Goal: Task Accomplishment & Management: Manage account settings

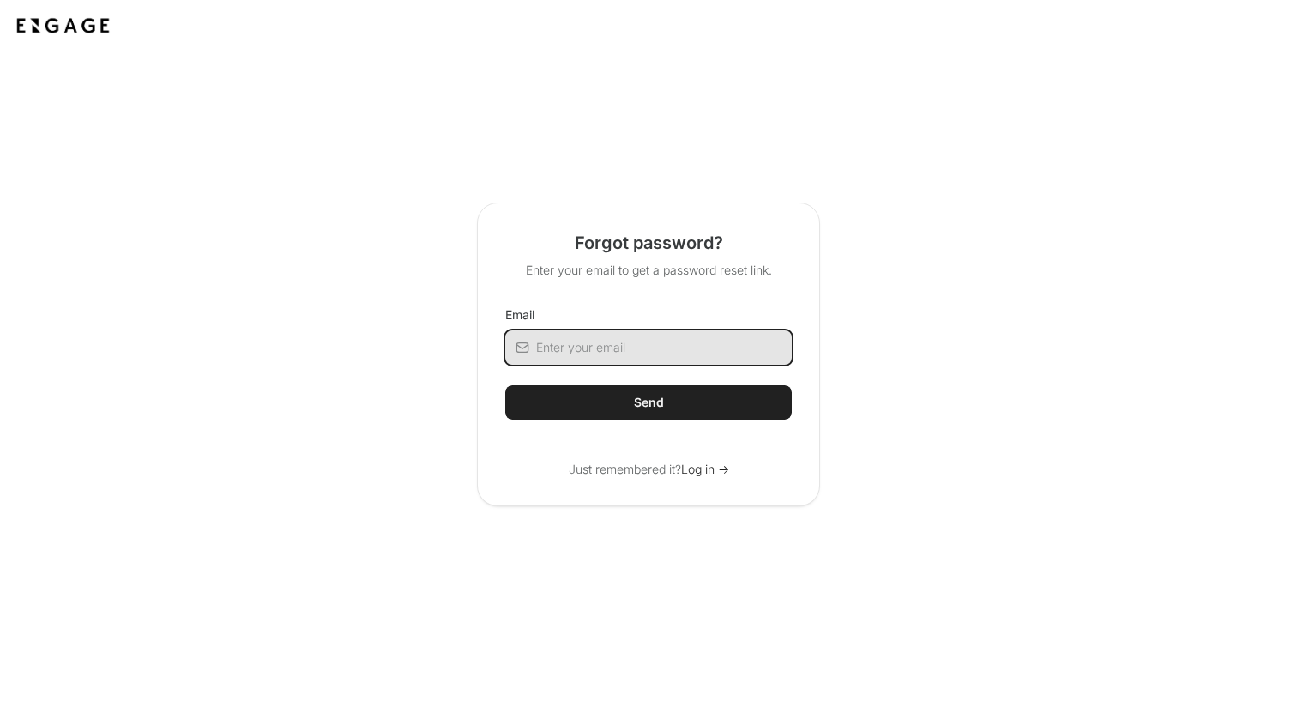
click at [681, 358] on input "Email" at bounding box center [664, 347] width 256 height 34
type input "ryan.delosa@bricklayer.ai"
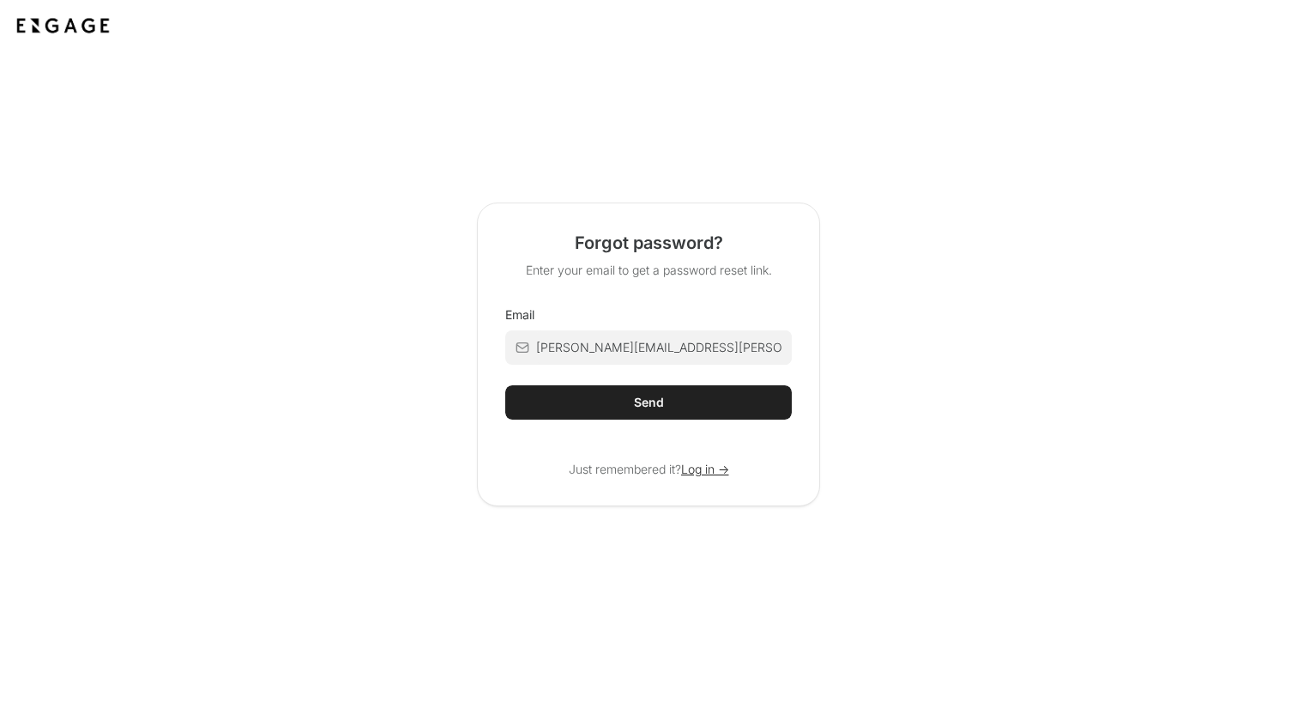
click at [671, 404] on button "Send" at bounding box center [648, 402] width 286 height 34
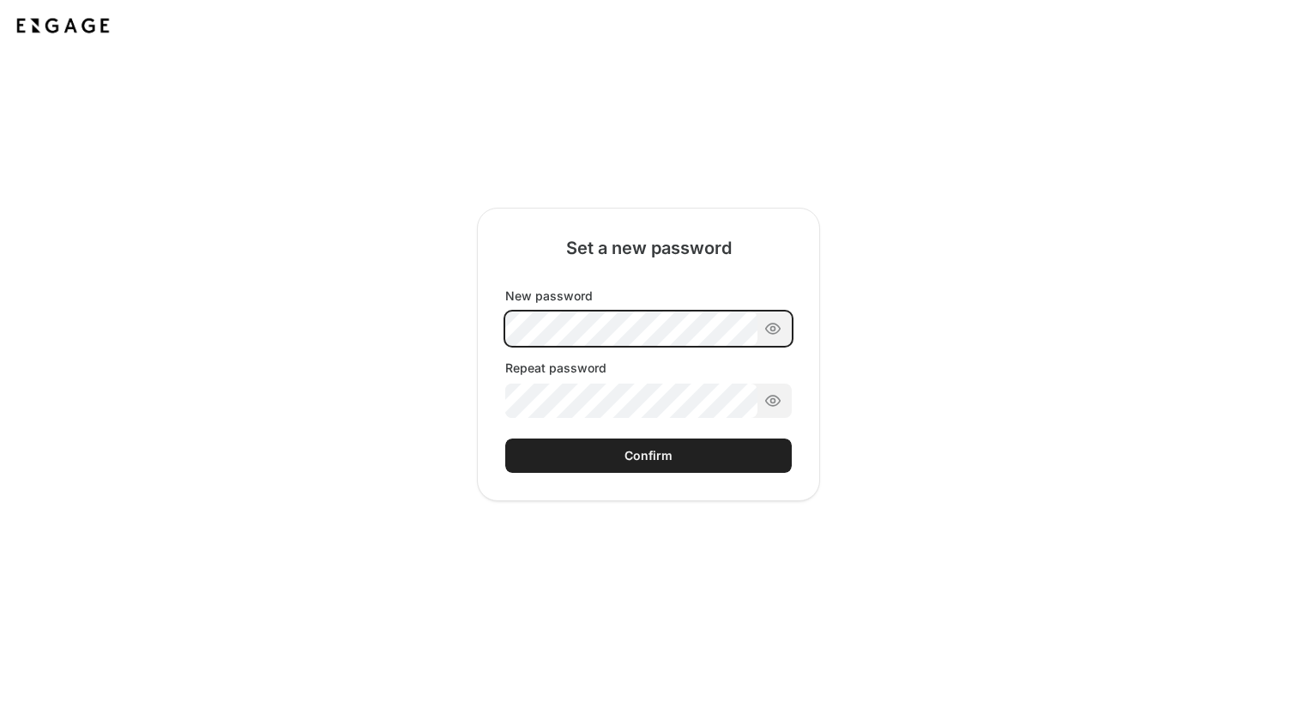
click at [578, 335] on div "New password Repeat password" at bounding box center [648, 352] width 286 height 130
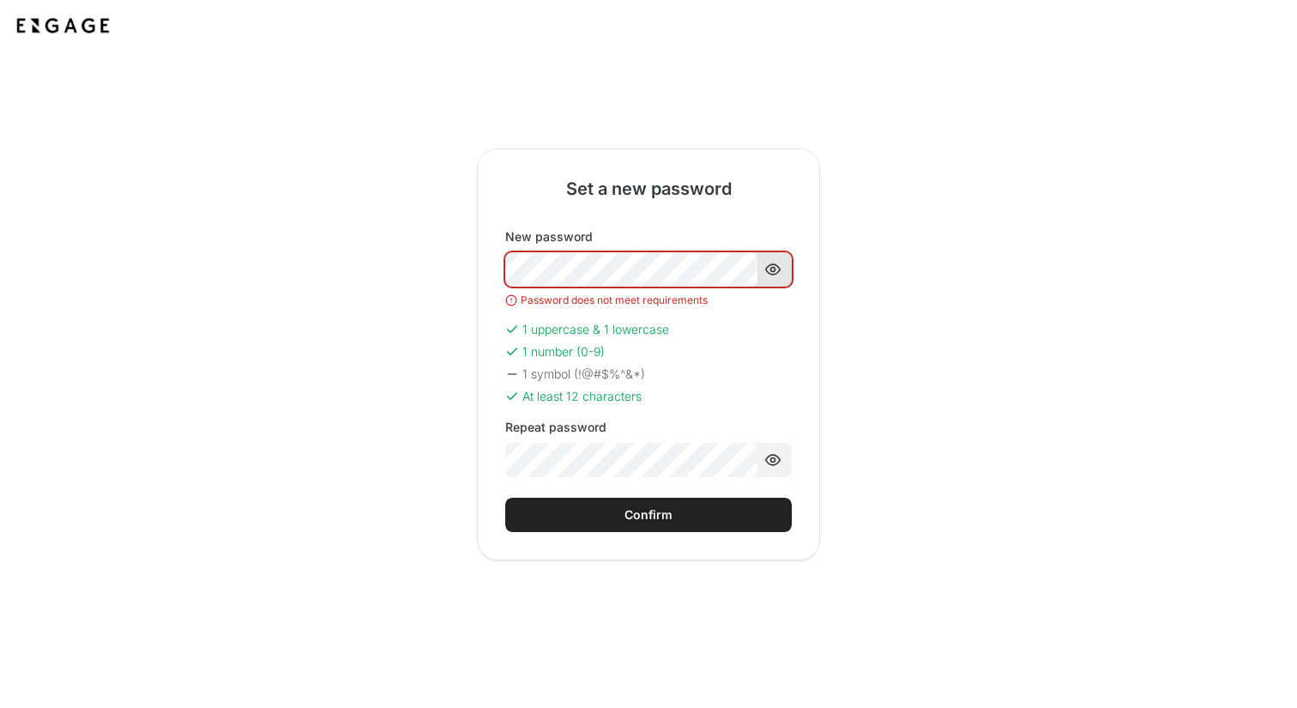
click at [779, 271] on icon at bounding box center [772, 269] width 17 height 17
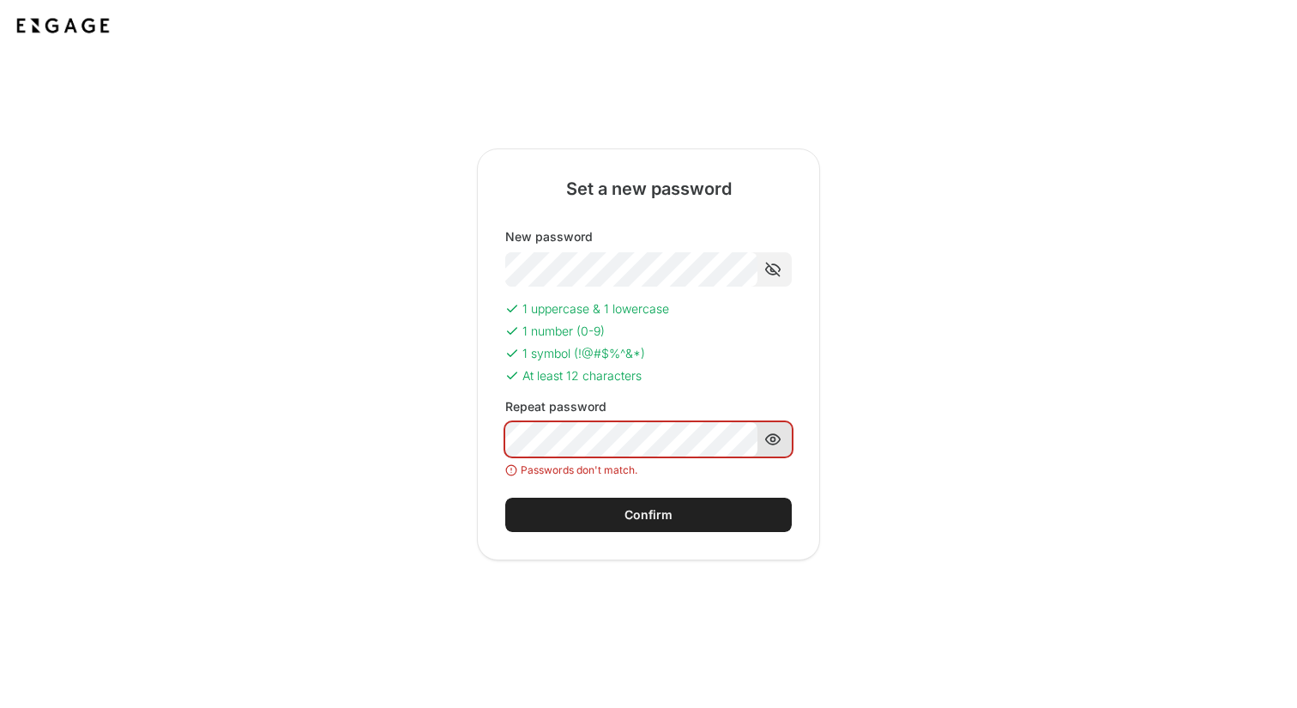
click at [776, 439] on icon at bounding box center [772, 439] width 17 height 17
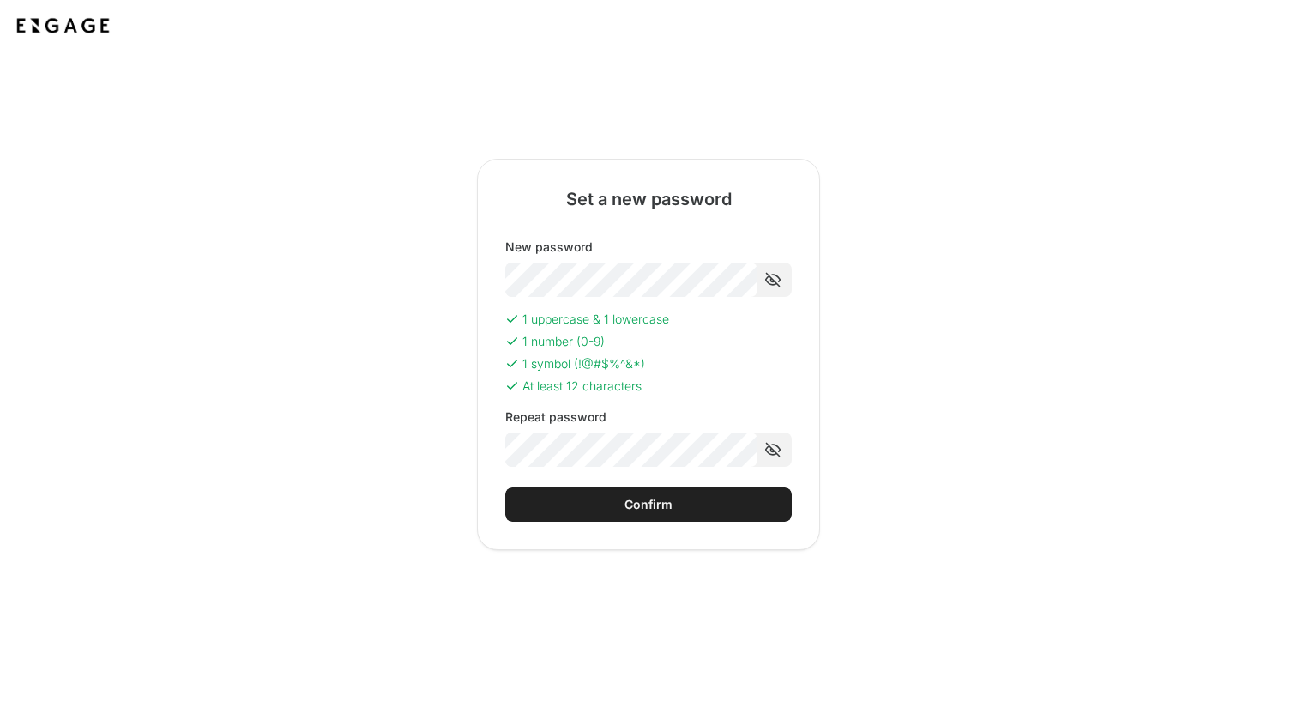
click at [712, 504] on button "Confirm" at bounding box center [648, 504] width 286 height 34
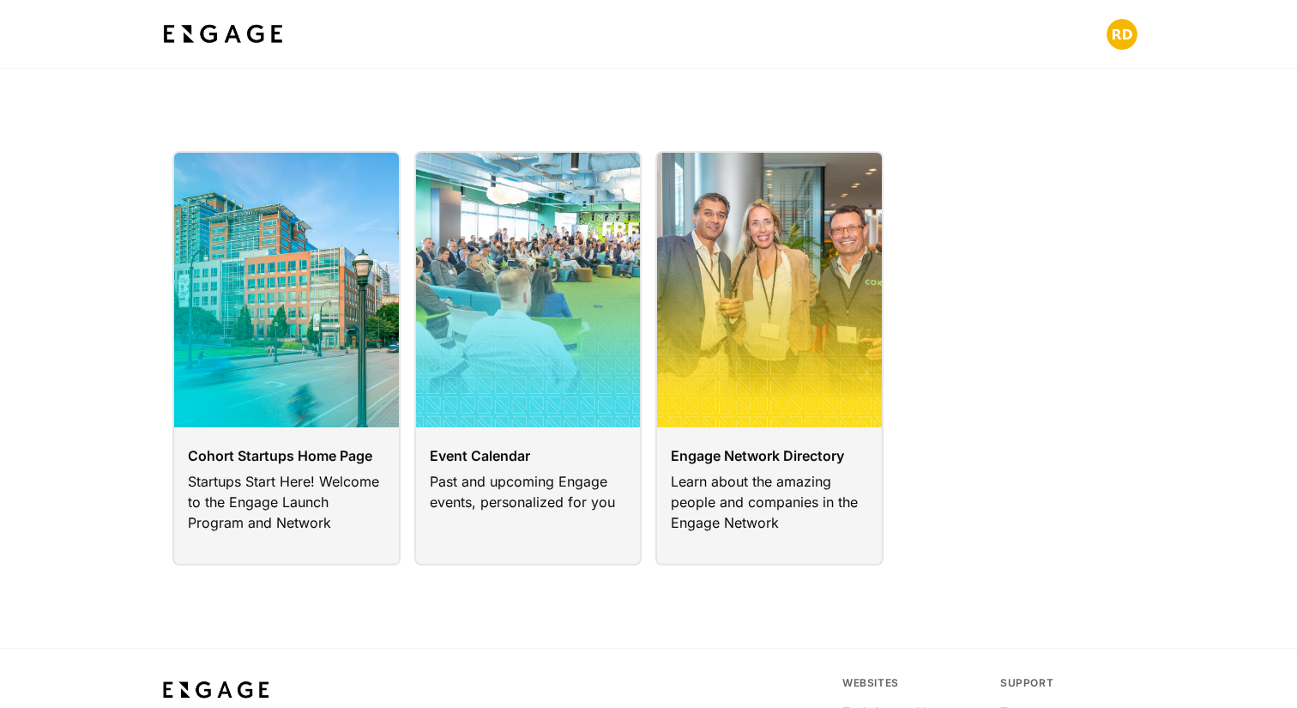
click at [1207, 555] on div "Cohort Startups Home Page Startups Start Here! Welcome to the Engage Launch Pro…" at bounding box center [648, 358] width 1297 height 414
click at [255, 424] on link at bounding box center [286, 358] width 228 height 414
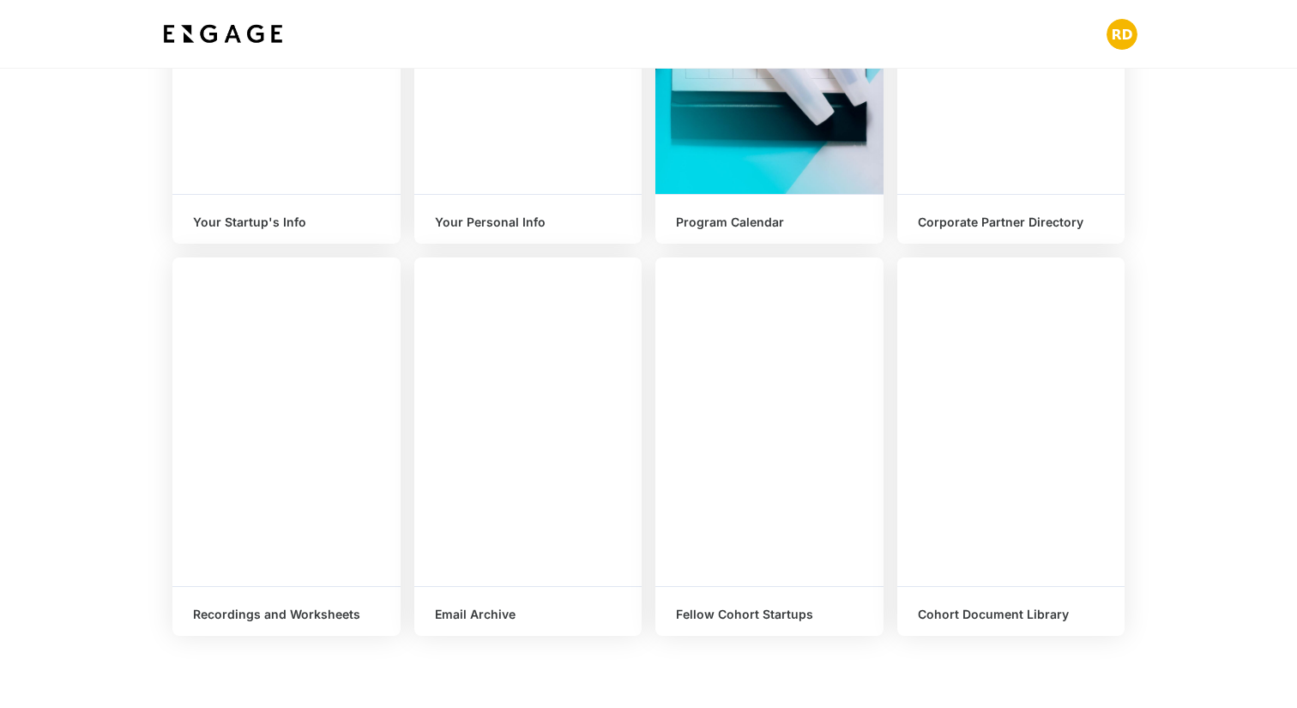
scroll to position [515, 0]
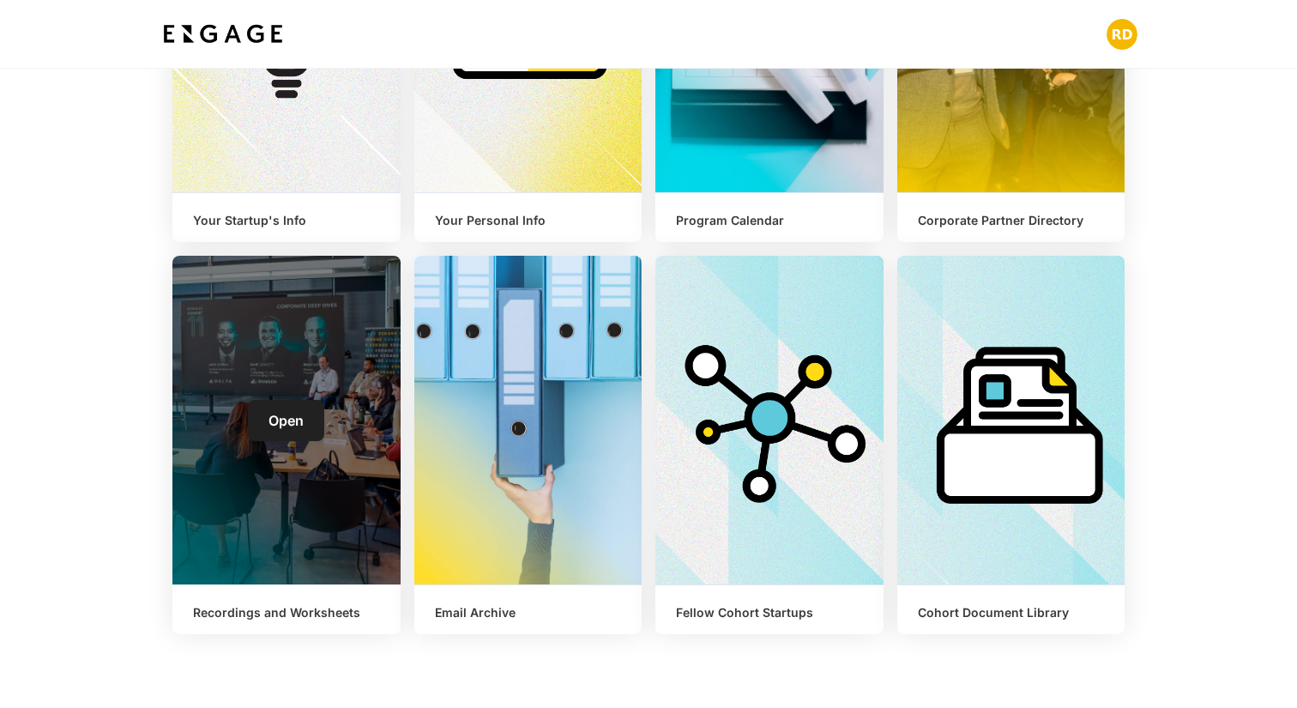
click at [262, 481] on div "Open" at bounding box center [286, 420] width 228 height 328
click at [270, 425] on span "Open" at bounding box center [285, 420] width 35 height 17
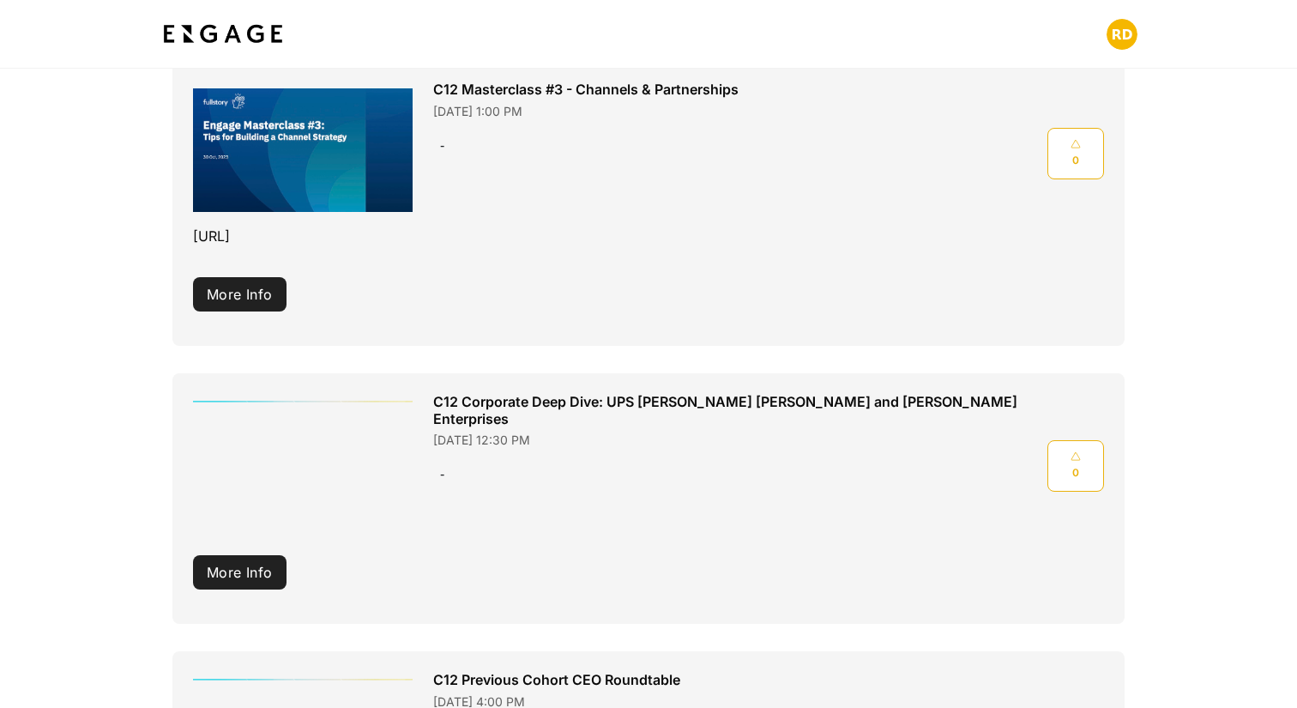
scroll to position [179, 0]
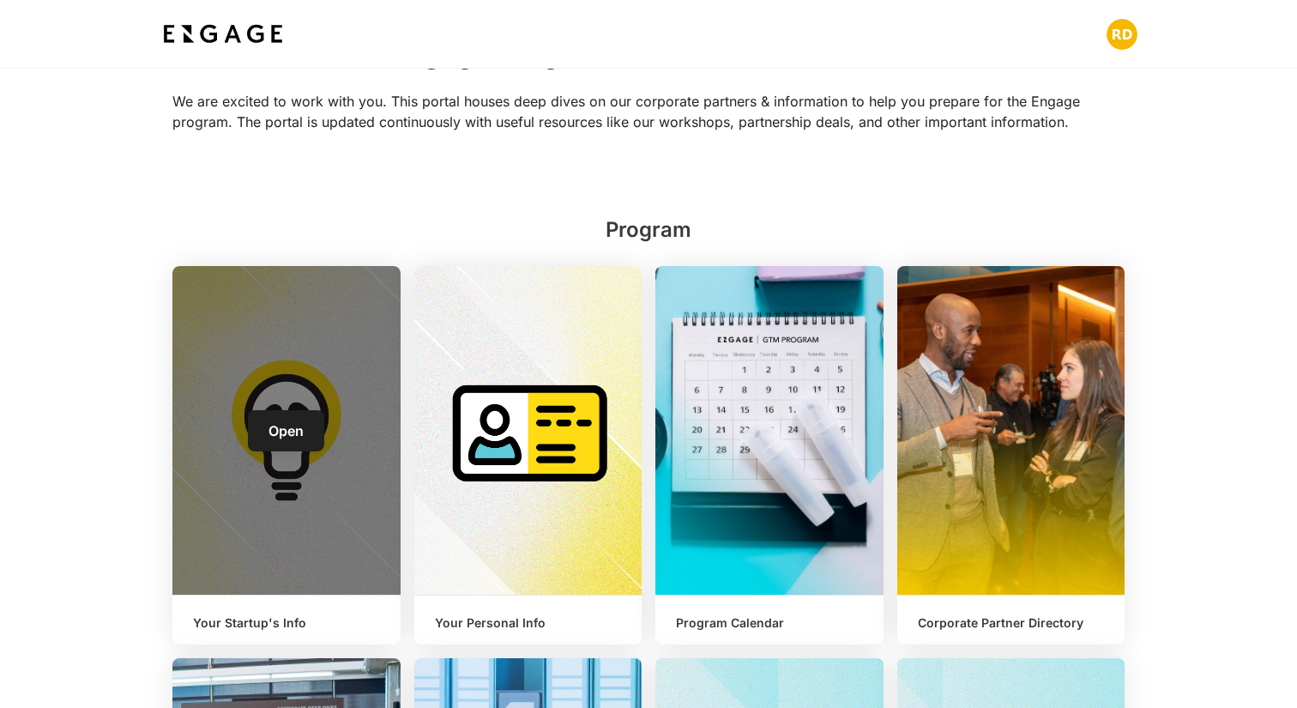
scroll to position [118, 0]
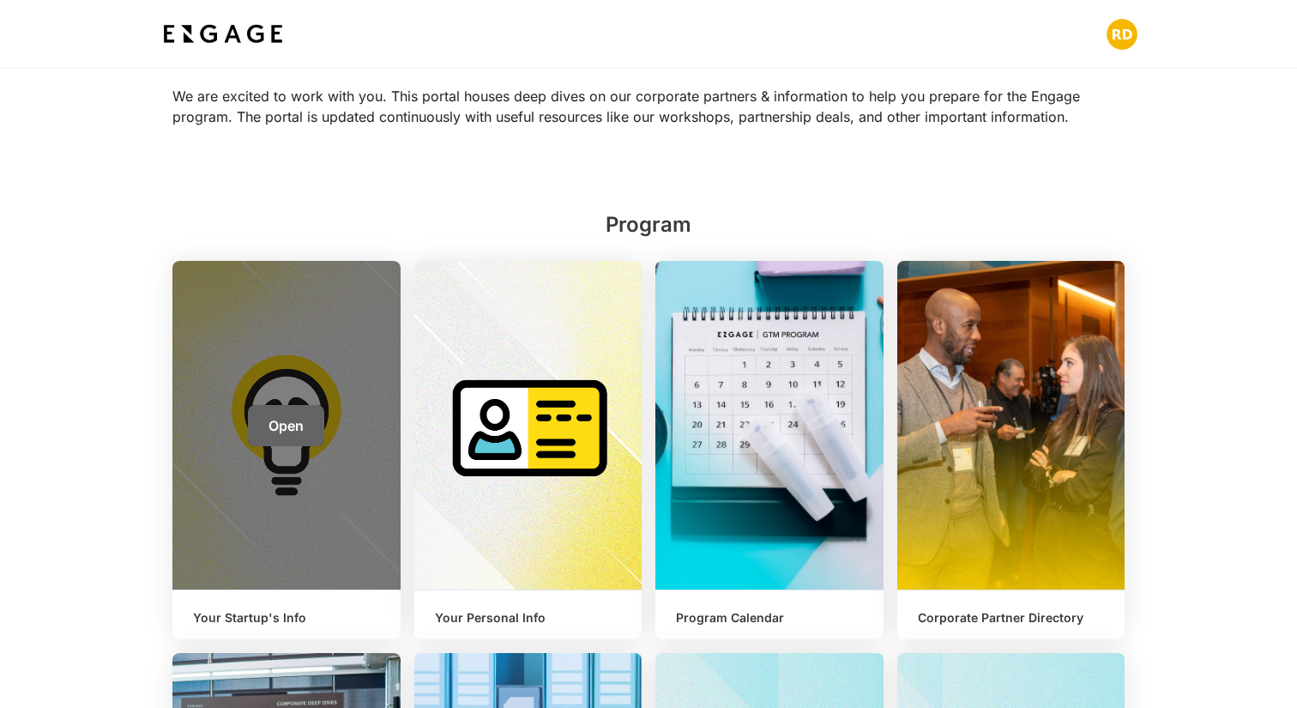
click at [284, 431] on span "Open" at bounding box center [285, 425] width 35 height 17
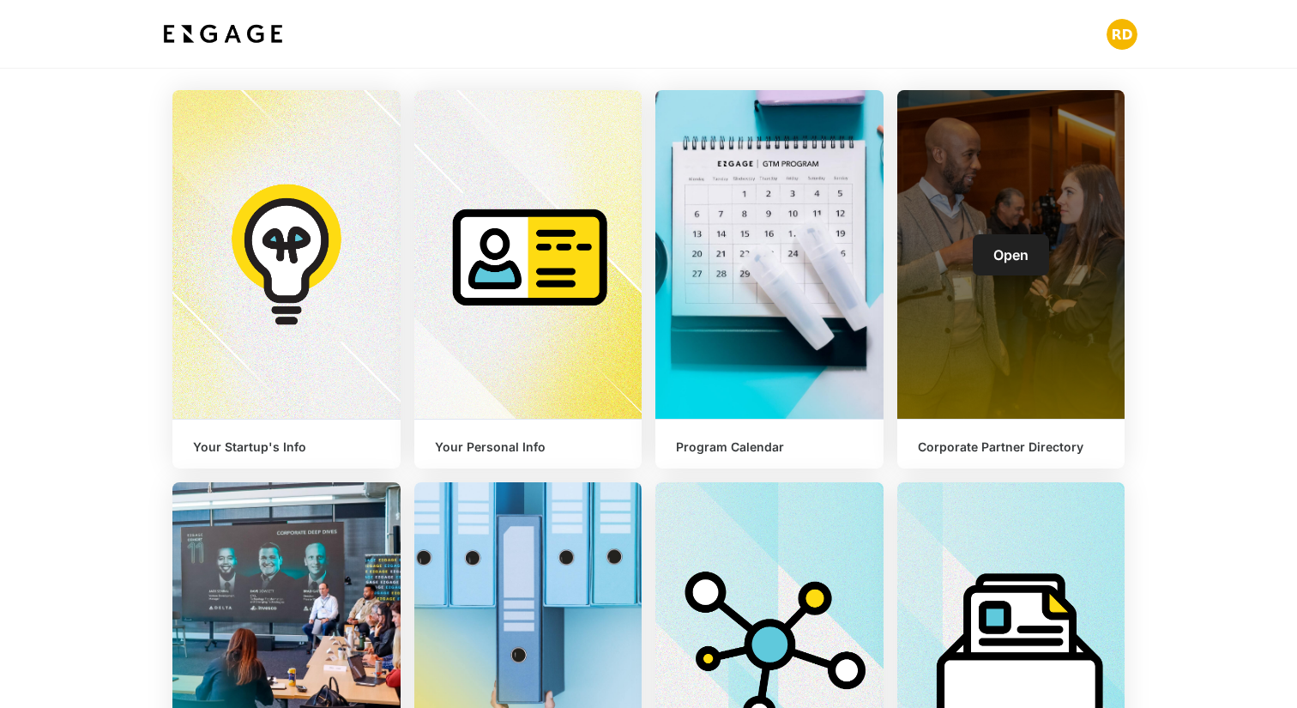
scroll to position [291, 0]
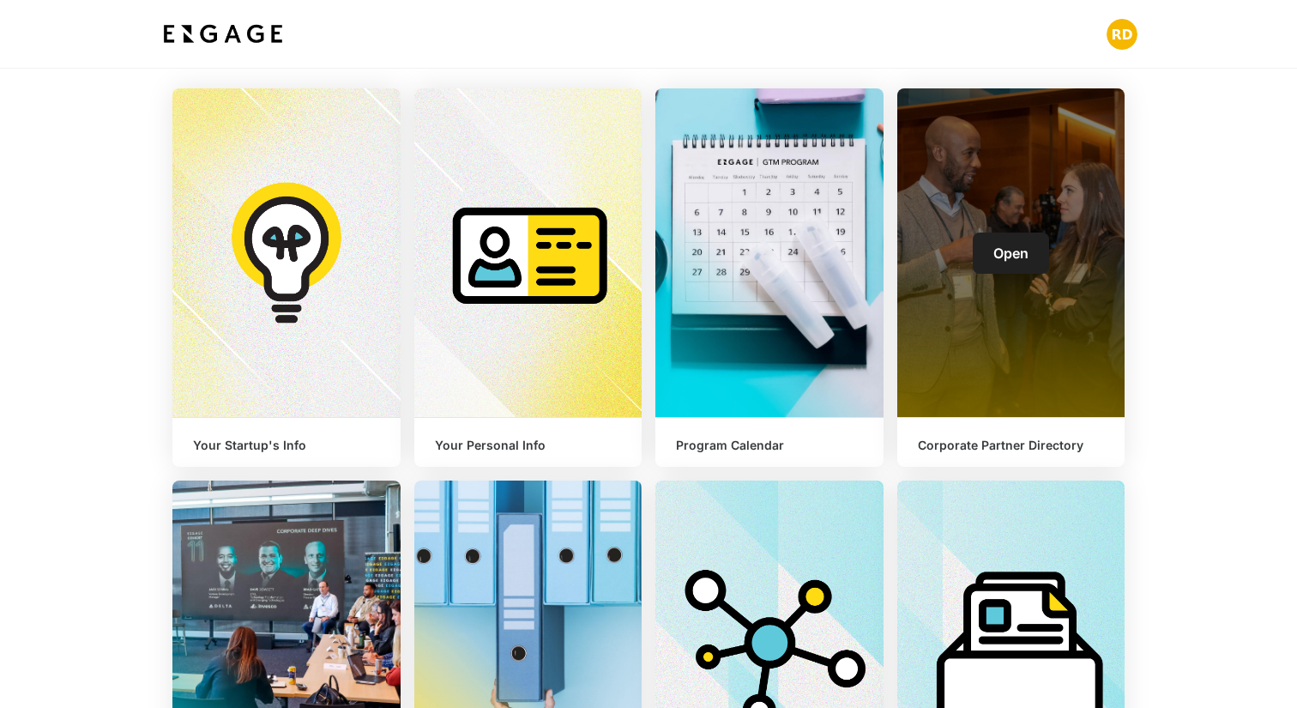
click at [998, 266] on link "Open" at bounding box center [1011, 252] width 76 height 41
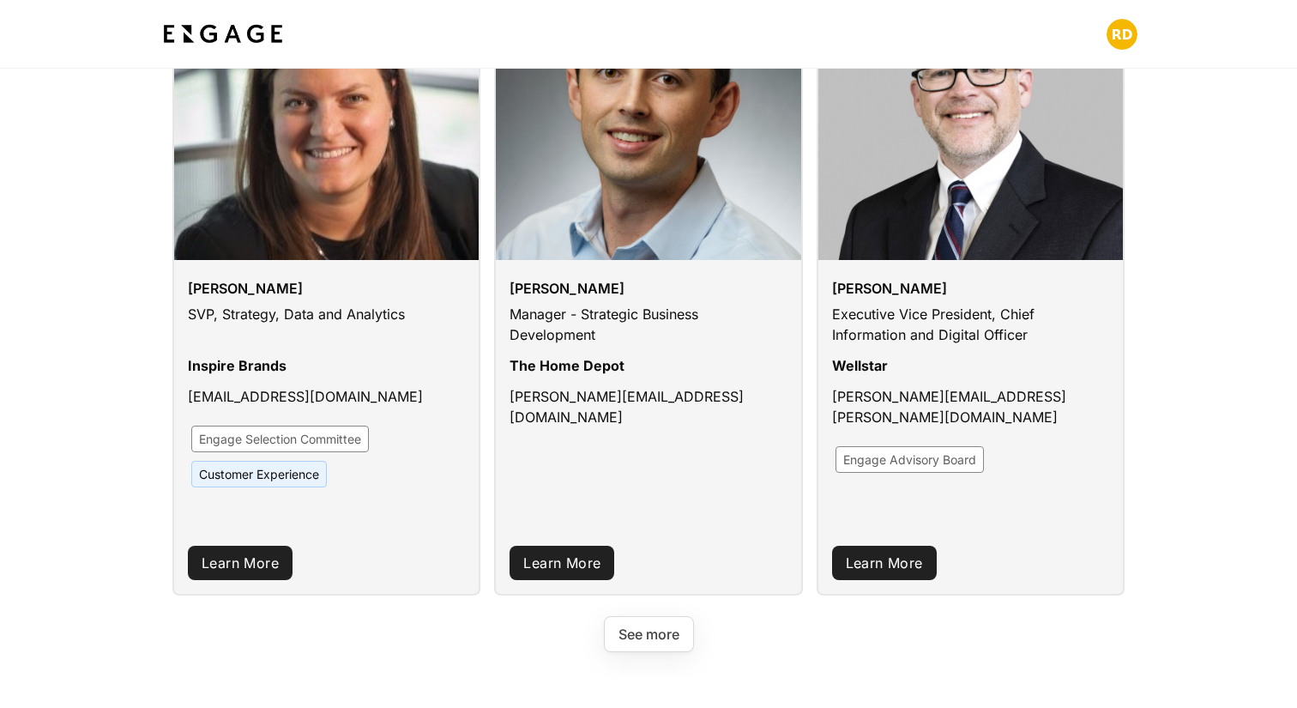
scroll to position [2263, 0]
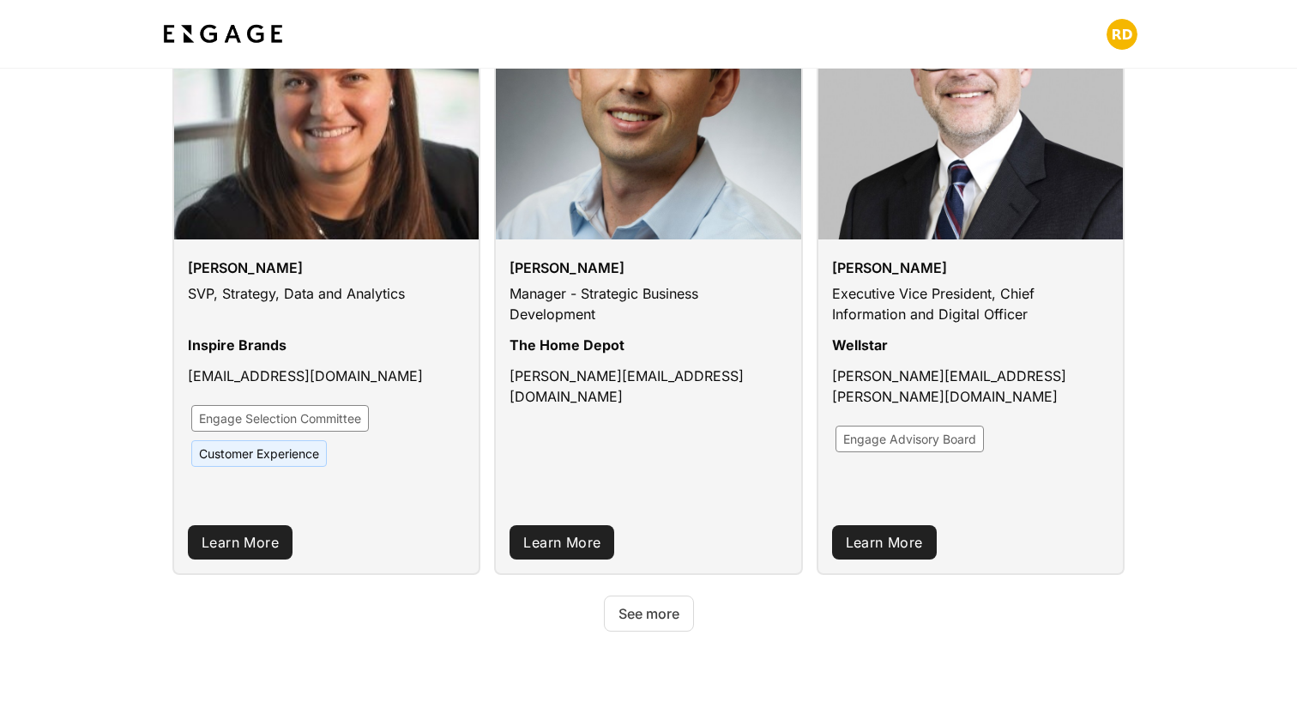
click at [682, 595] on button "See more" at bounding box center [649, 613] width 90 height 36
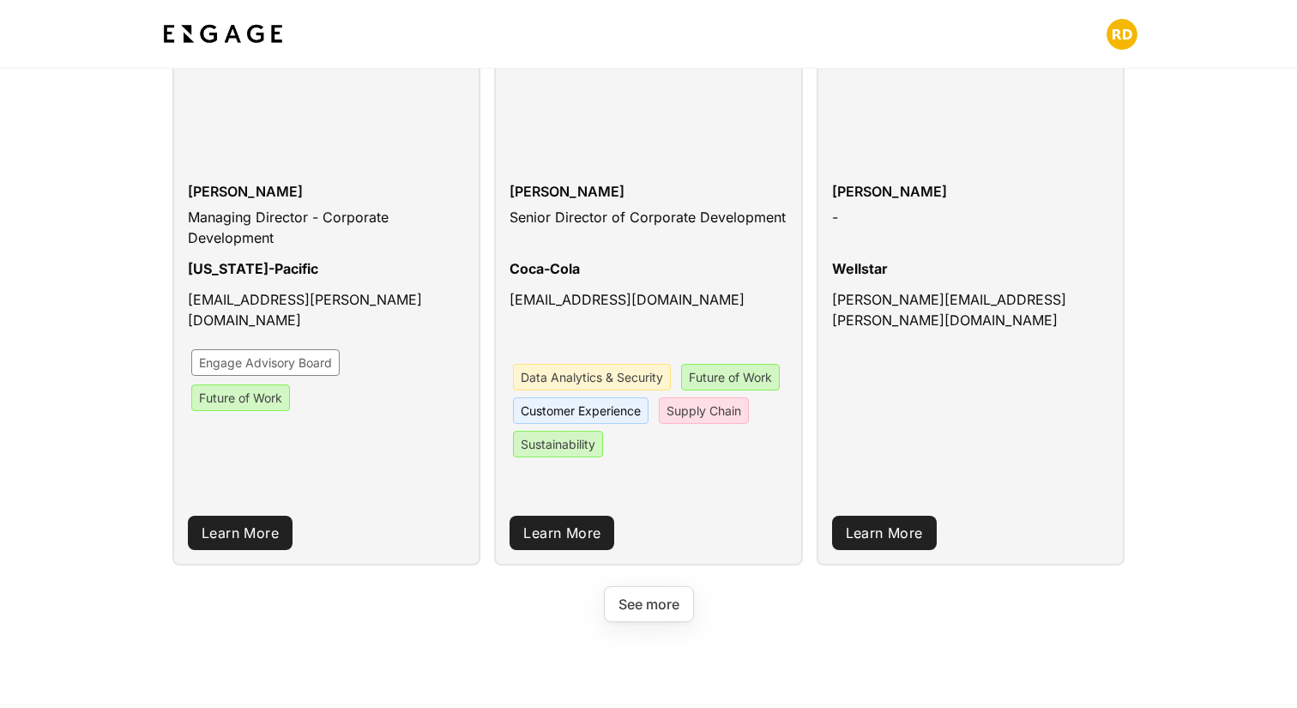
scroll to position [4828, 0]
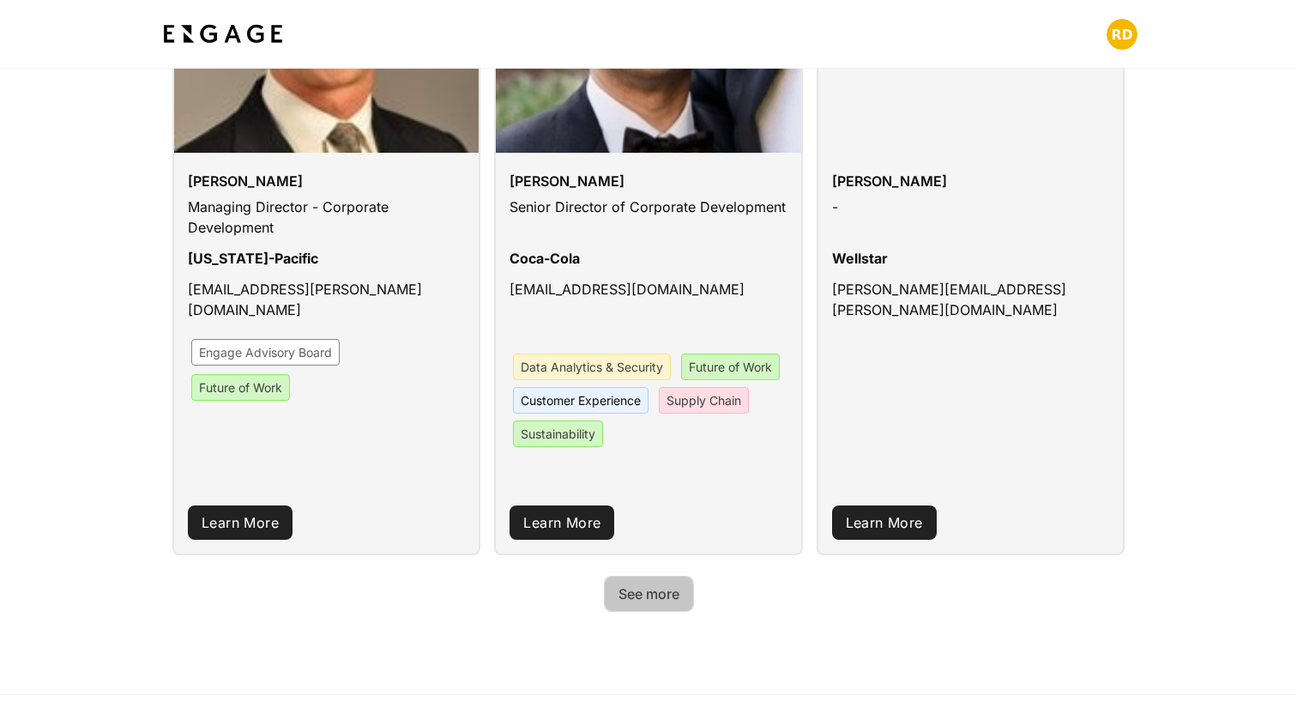
click at [648, 575] on button "See more" at bounding box center [649, 593] width 90 height 36
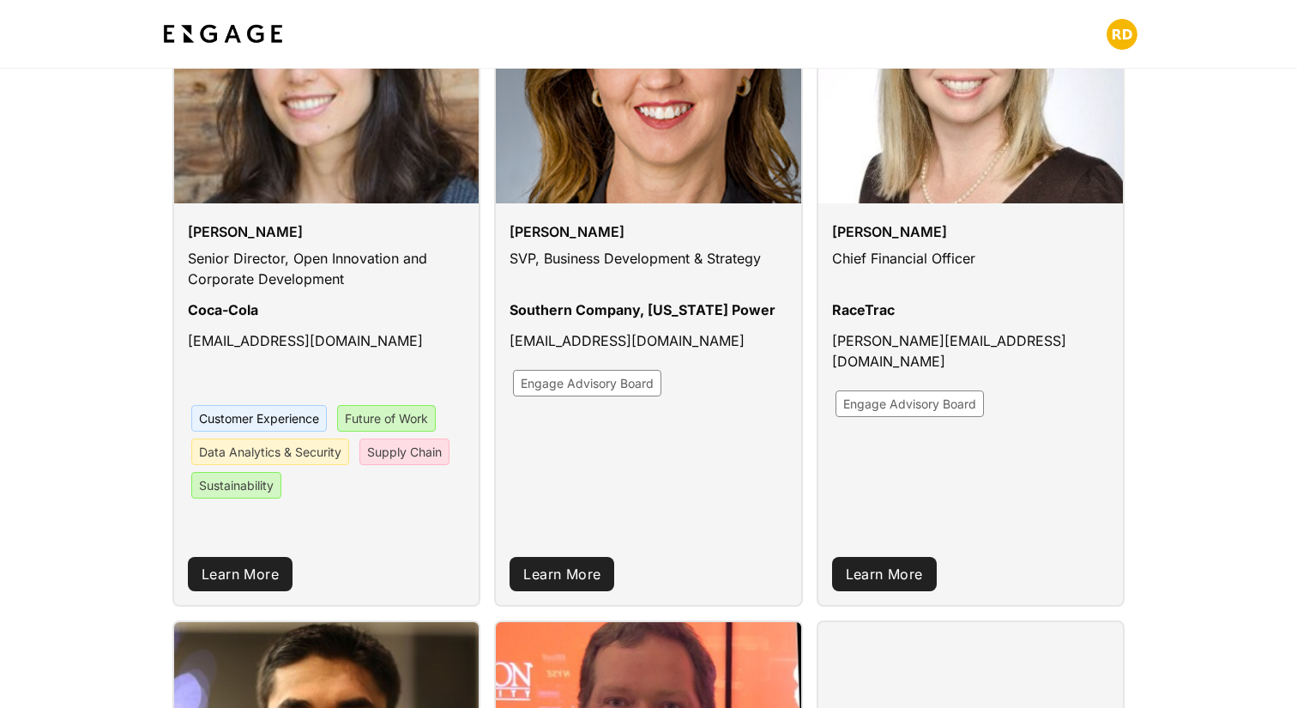
scroll to position [0, 0]
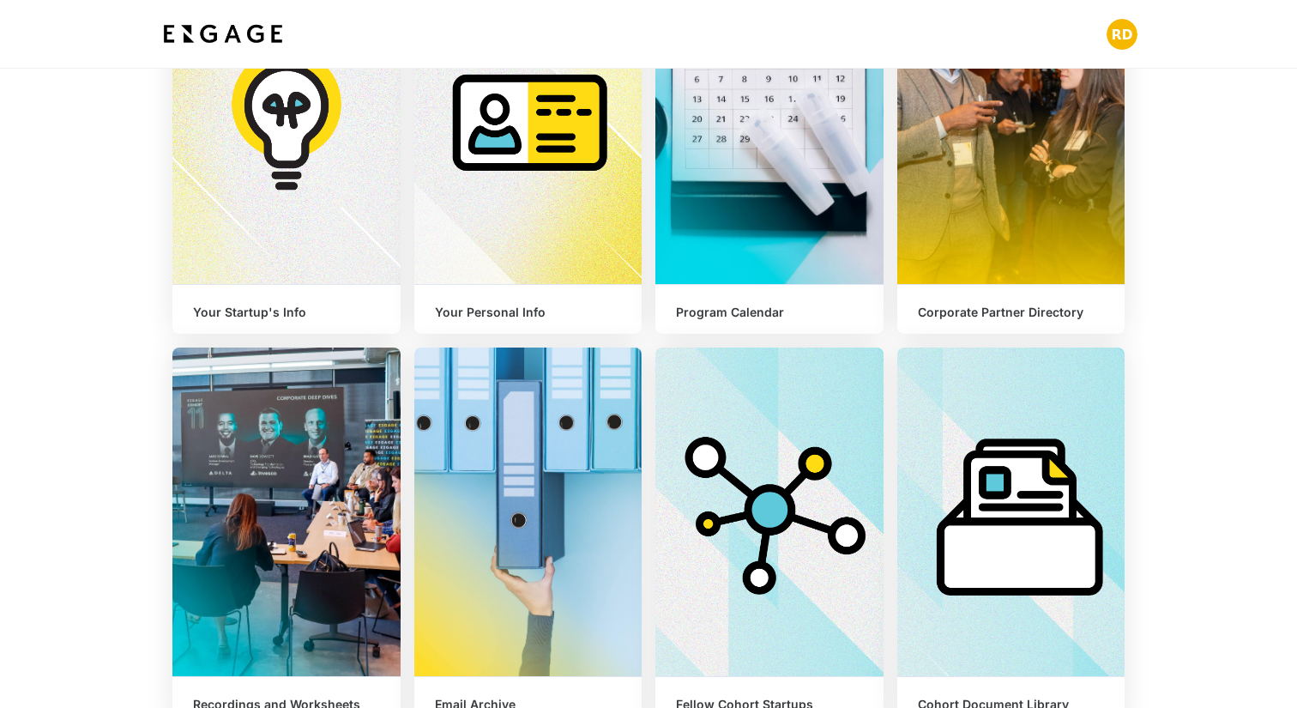
scroll to position [503, 0]
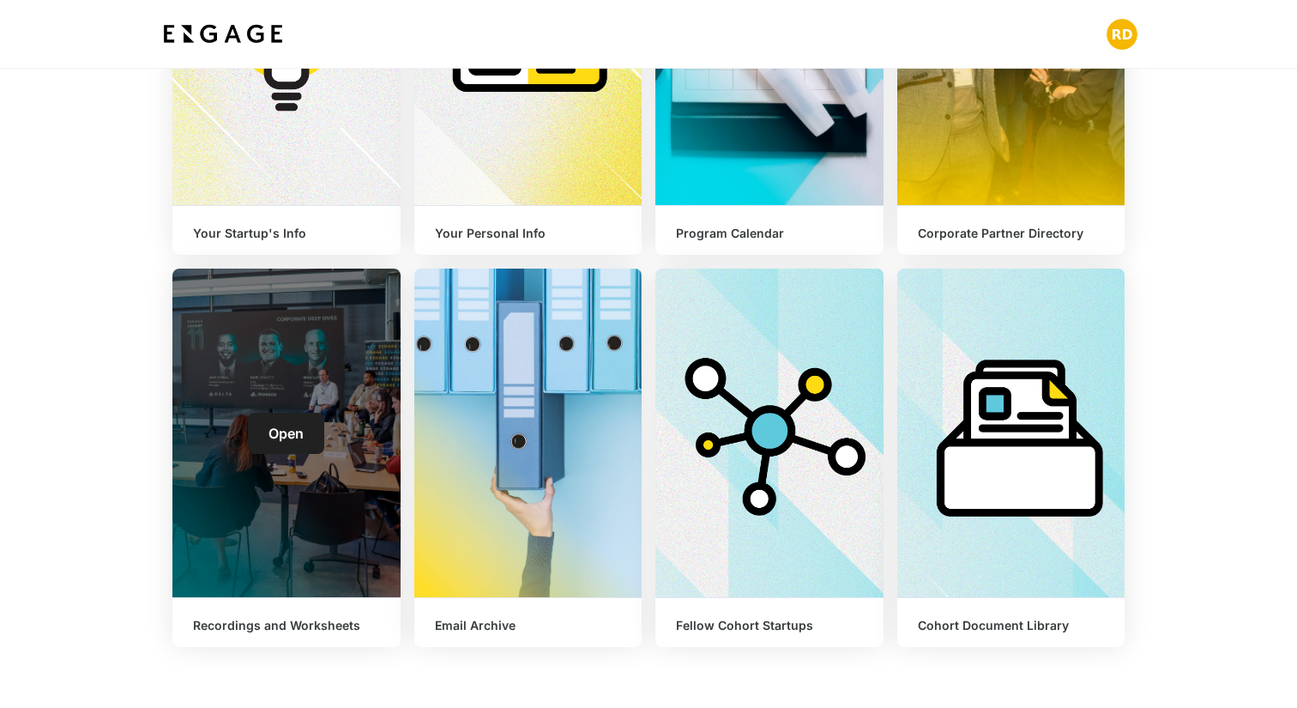
click at [290, 436] on span "Open" at bounding box center [285, 433] width 35 height 17
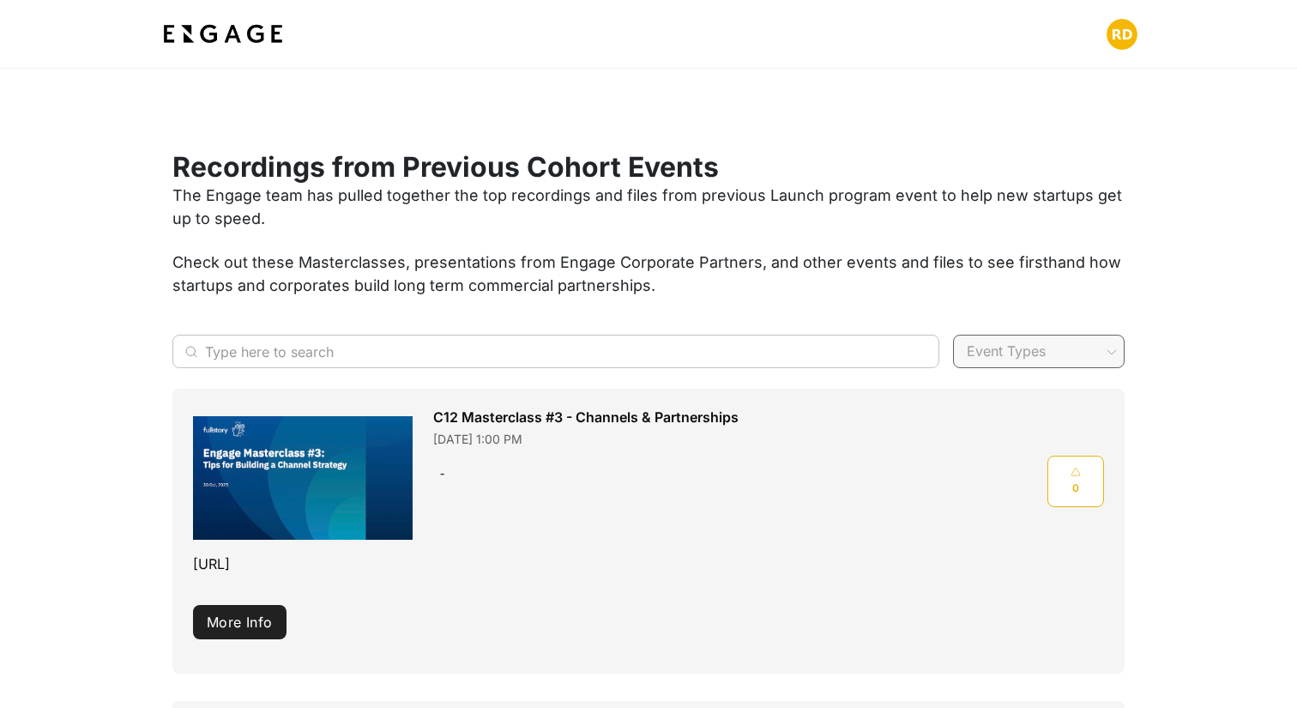
click at [112, 124] on section "Recordings from Previous Cohort Events The Engage team has pulled together the …" at bounding box center [648, 186] width 1297 height 235
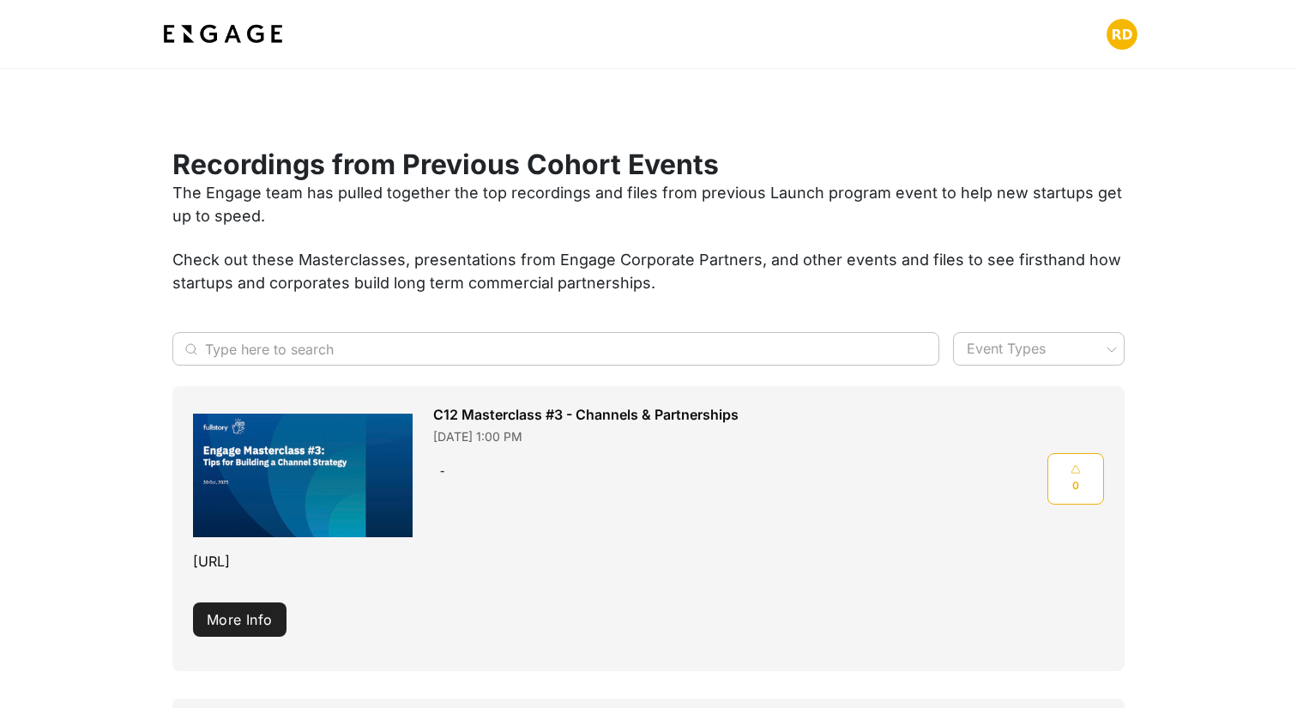
click at [228, 39] on img at bounding box center [223, 34] width 127 height 31
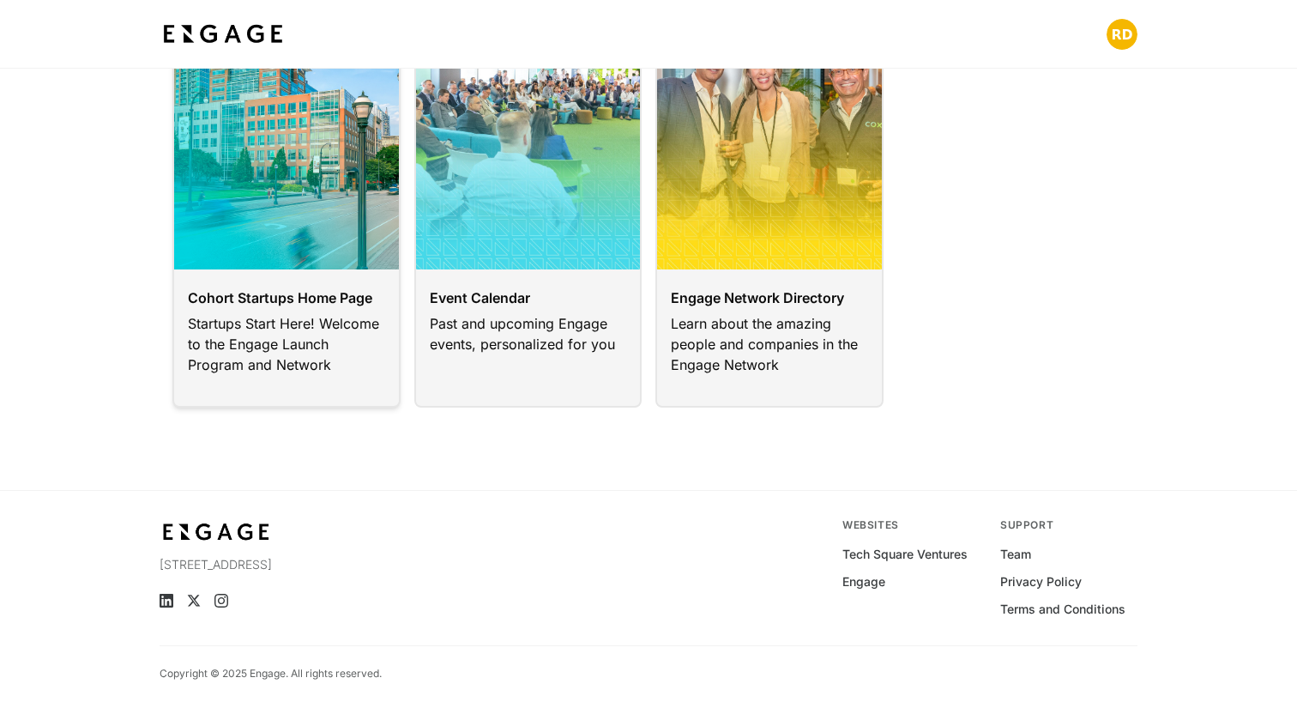
click at [319, 355] on link at bounding box center [286, 200] width 228 height 414
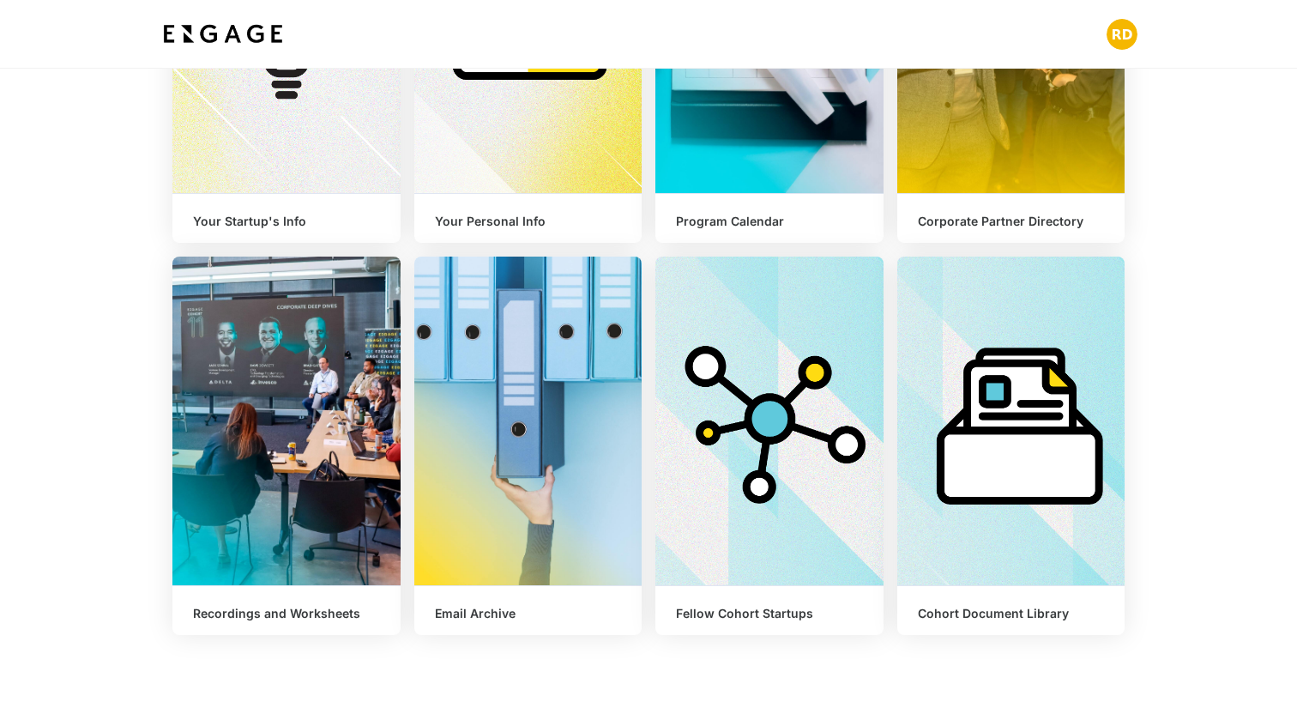
scroll to position [517, 0]
